Goal: Navigation & Orientation: Understand site structure

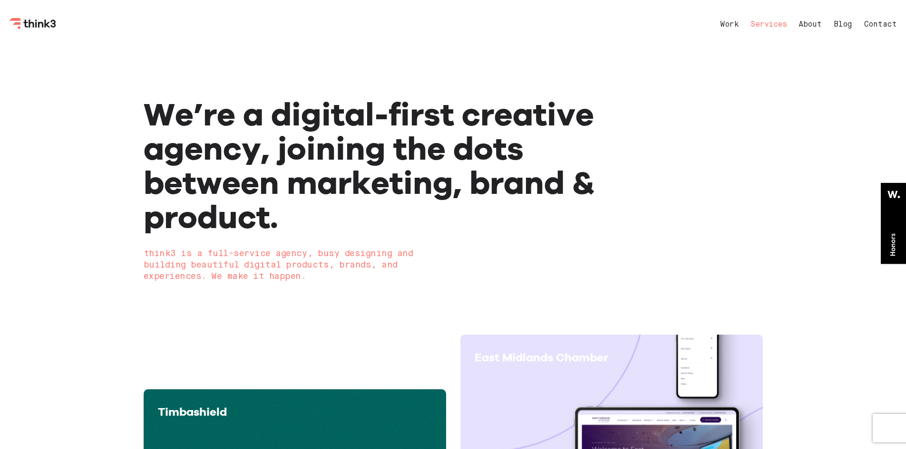
click at [780, 27] on link "Services" at bounding box center [768, 25] width 36 height 8
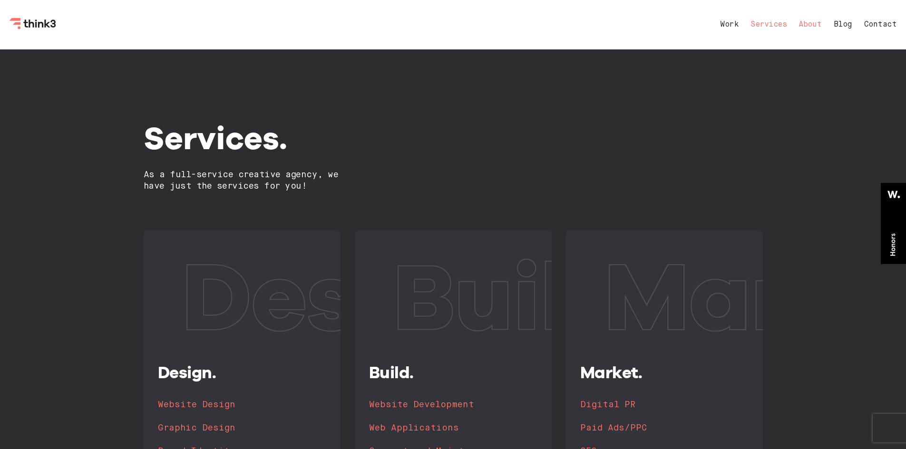
click at [811, 27] on link "About" at bounding box center [809, 25] width 23 height 8
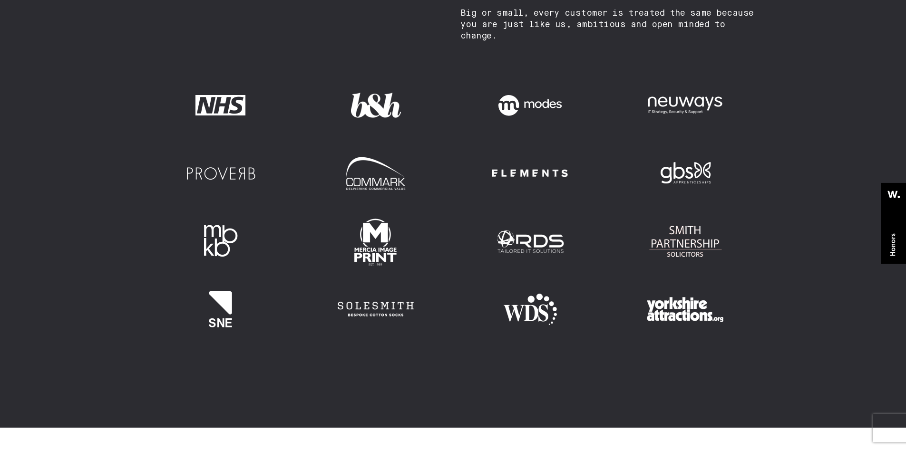
scroll to position [1331, 0]
